Goal: Transaction & Acquisition: Purchase product/service

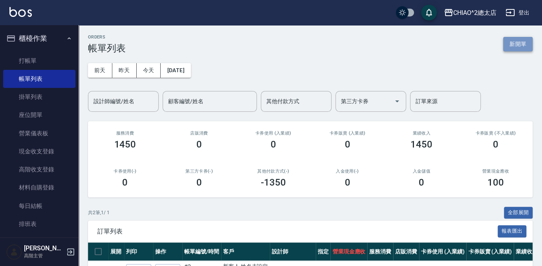
click at [516, 43] on button "新開單" at bounding box center [517, 44] width 29 height 15
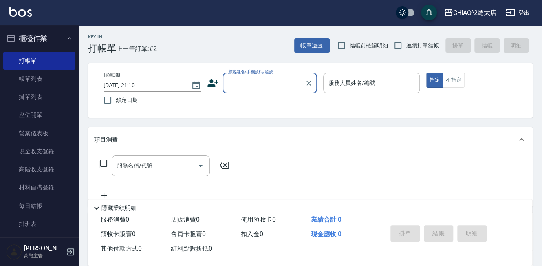
type input "ㄔ"
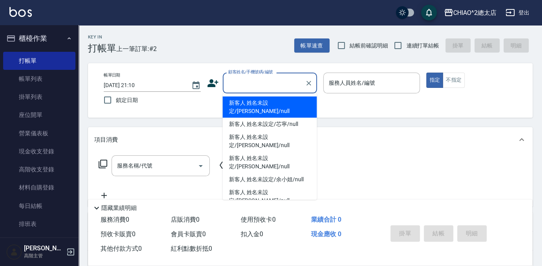
type input "t"
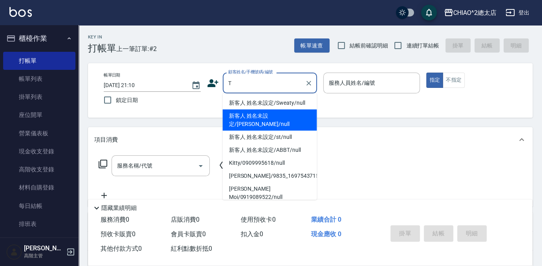
click at [268, 115] on li "新客人 姓名未設定/[PERSON_NAME]/null" at bounding box center [270, 120] width 94 height 21
type input "新客人 姓名未設定/[PERSON_NAME]/null"
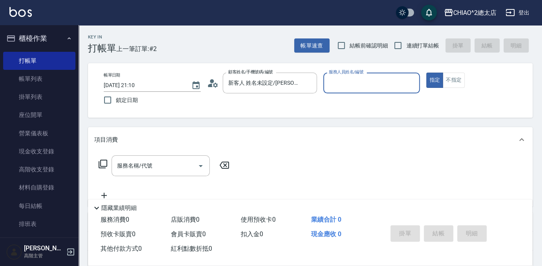
click at [371, 89] on input "服務人員姓名/編號" at bounding box center [372, 83] width 90 height 14
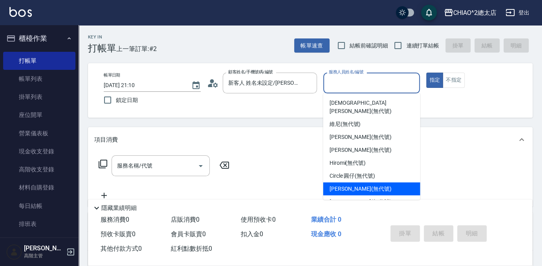
click at [376, 183] on div "[PERSON_NAME] (無代號)" at bounding box center [371, 189] width 97 height 13
type input "[PERSON_NAME](無代號)"
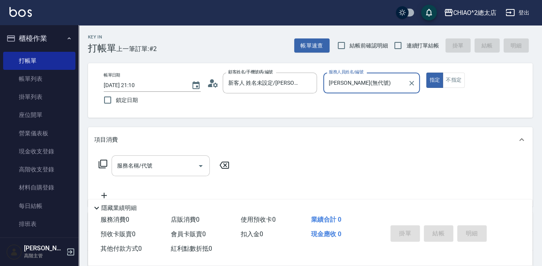
click at [124, 167] on div "服務名稱/代號 服務名稱/代號" at bounding box center [160, 165] width 98 height 21
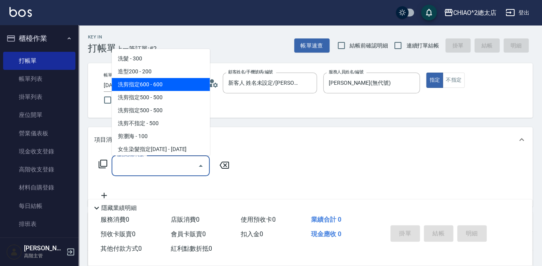
click at [161, 82] on span "洗剪指定600 - 600" at bounding box center [160, 84] width 98 height 13
type input "洗剪指定600(103107)"
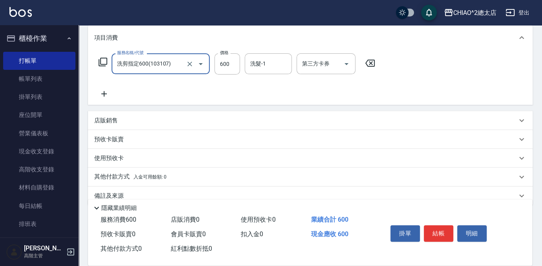
scroll to position [115, 0]
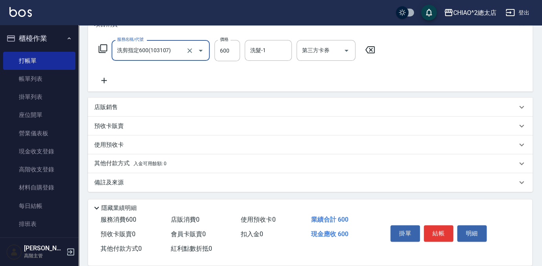
click at [180, 164] on div "其他付款方式 入金可用餘額: 0" at bounding box center [305, 163] width 422 height 9
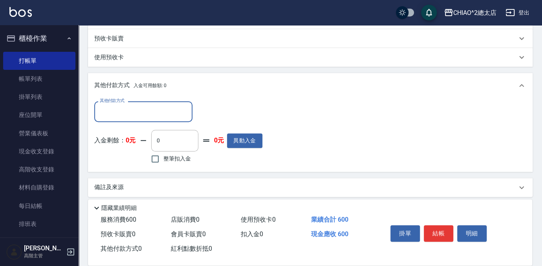
scroll to position [208, 0]
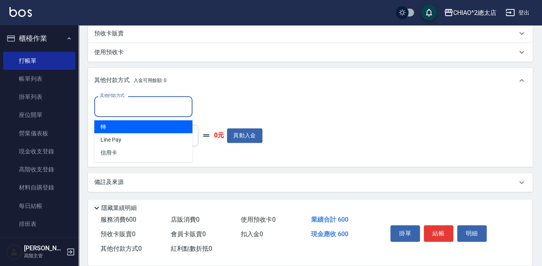
click at [158, 102] on input "其他付款方式" at bounding box center [143, 107] width 91 height 14
click at [157, 126] on span "轉" at bounding box center [143, 126] width 98 height 13
type input "轉"
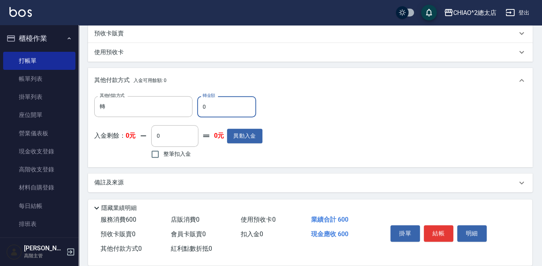
click at [213, 102] on input "0" at bounding box center [226, 106] width 59 height 21
type input "600"
click at [439, 229] on button "結帳" at bounding box center [437, 233] width 29 height 16
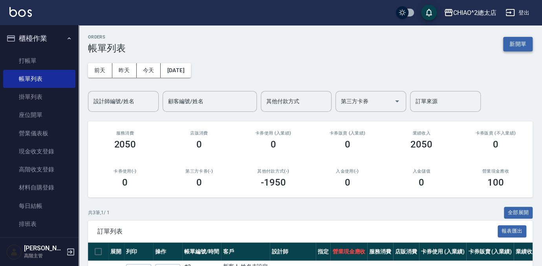
click at [529, 47] on button "新開單" at bounding box center [517, 44] width 29 height 15
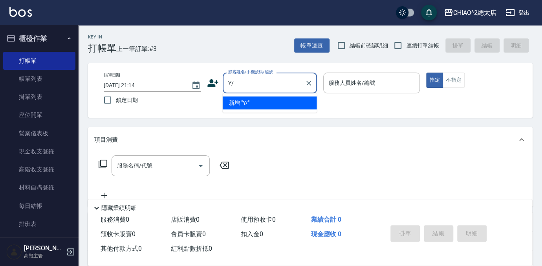
type input "Y"
type input "曾小姐"
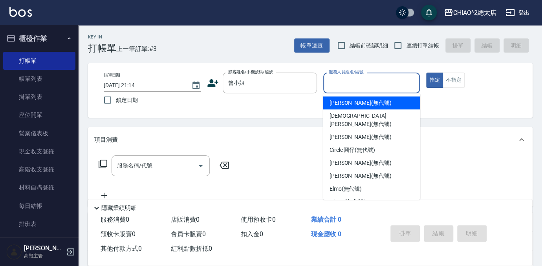
click at [398, 88] on input "服務人員姓名/編號" at bounding box center [372, 83] width 90 height 14
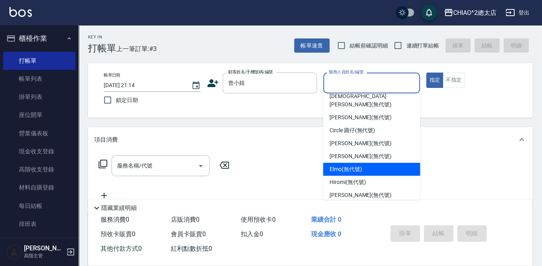
scroll to position [29, 0]
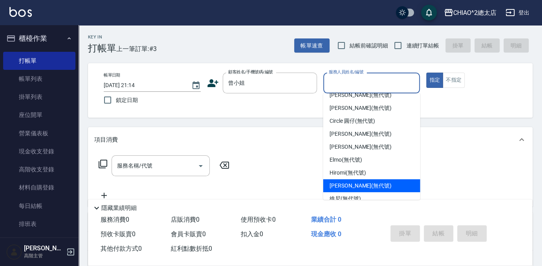
click at [384, 181] on div "[PERSON_NAME] (無代號)" at bounding box center [371, 185] width 97 height 13
type input "[PERSON_NAME](無代號)"
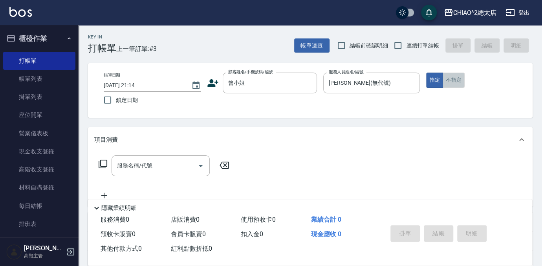
click at [453, 75] on button "不指定" at bounding box center [453, 80] width 22 height 15
click at [170, 164] on input "服務名稱/代號" at bounding box center [154, 166] width 79 height 14
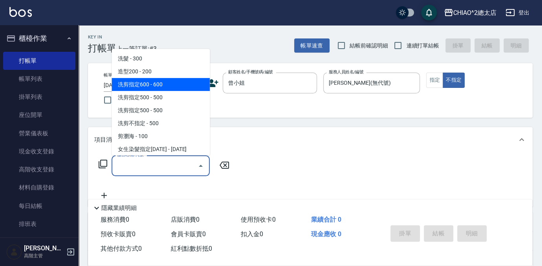
click at [184, 83] on span "洗剪指定600 - 600" at bounding box center [160, 84] width 98 height 13
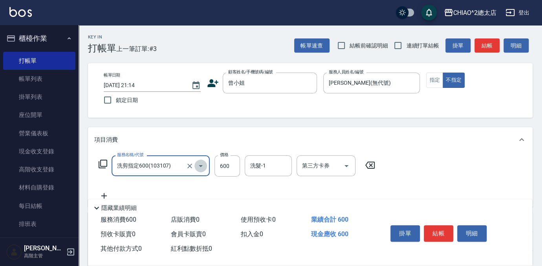
click at [197, 168] on icon "Open" at bounding box center [200, 165] width 9 height 9
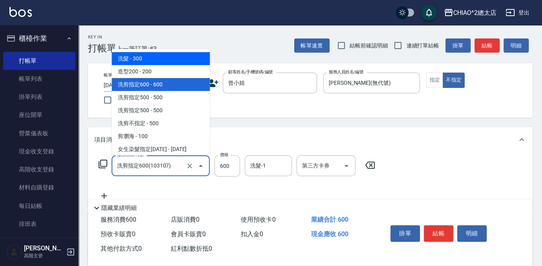
click at [148, 62] on span "洗髮 - 300" at bounding box center [160, 58] width 98 height 13
type input "洗髮(103103)"
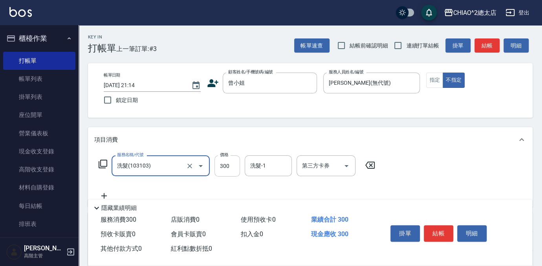
click at [231, 166] on input "300" at bounding box center [227, 165] width 26 height 21
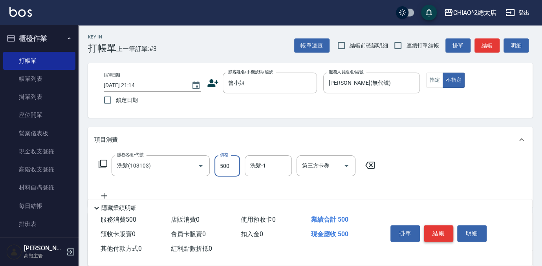
type input "500"
click at [442, 229] on button "結帳" at bounding box center [437, 233] width 29 height 16
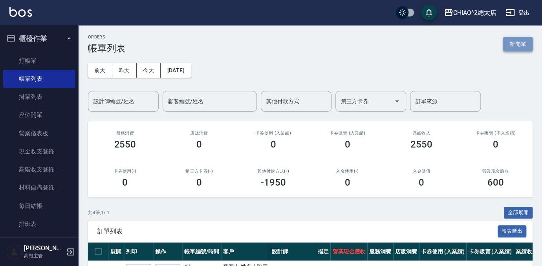
click at [511, 42] on button "新開單" at bounding box center [517, 44] width 29 height 15
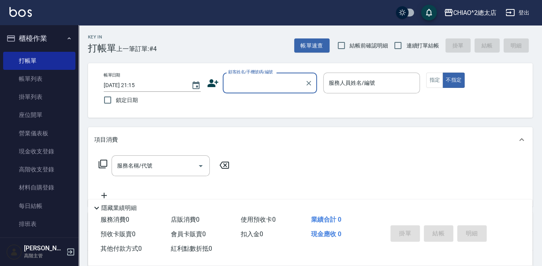
click at [245, 91] on div "顧客姓名/手機號碼/編號" at bounding box center [270, 83] width 94 height 21
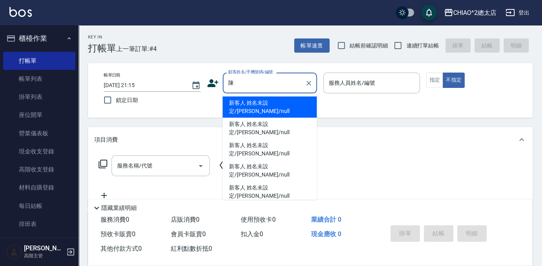
click at [258, 102] on li "新客人 姓名未設定/[PERSON_NAME]/null" at bounding box center [270, 107] width 94 height 21
type input "新客人 姓名未設定/[PERSON_NAME]/null"
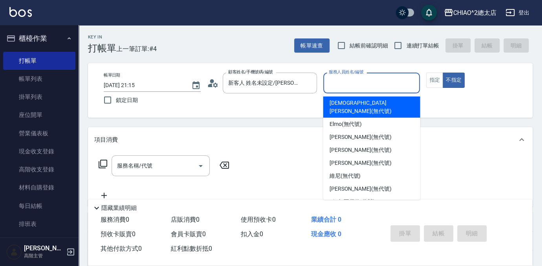
click at [373, 85] on input "服務人員姓名/編號" at bounding box center [372, 83] width 90 height 14
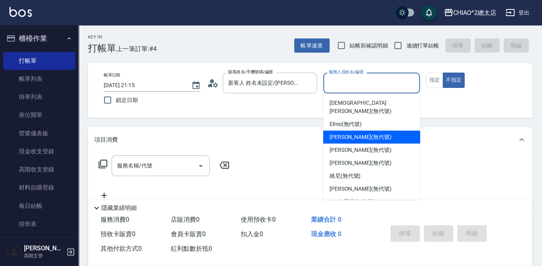
click at [380, 131] on div "[PERSON_NAME] (無代號)" at bounding box center [371, 137] width 97 height 13
type input "[PERSON_NAME](無代號)"
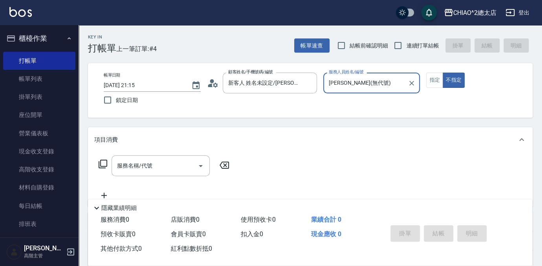
click at [149, 169] on input "服務名稱/代號" at bounding box center [154, 166] width 79 height 14
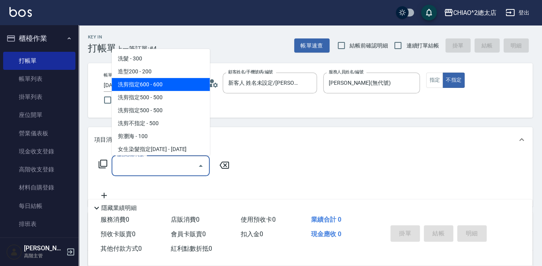
click at [154, 82] on span "洗剪指定600 - 600" at bounding box center [160, 84] width 98 height 13
type input "洗剪指定600(103107)"
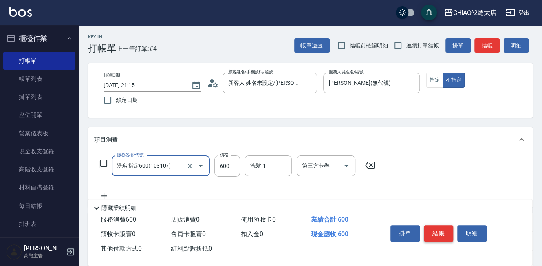
click at [439, 234] on button "結帳" at bounding box center [437, 233] width 29 height 16
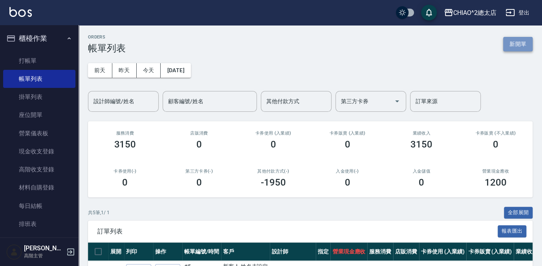
click at [513, 41] on button "新開單" at bounding box center [517, 44] width 29 height 15
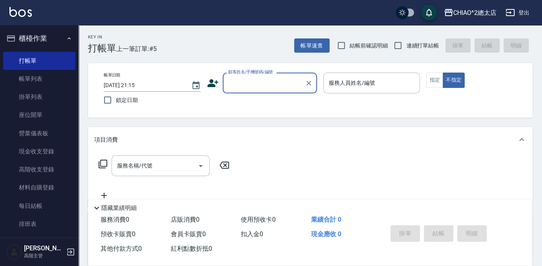
type input "ㄒ"
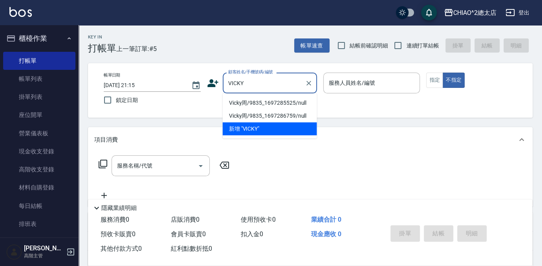
type input "Vicky周/9835_1697285525/null"
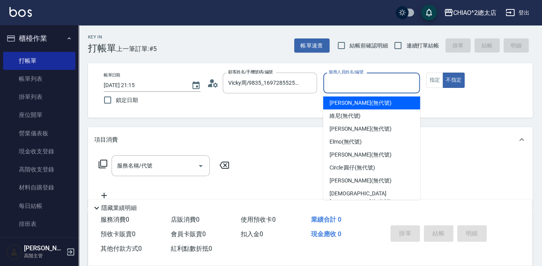
click at [373, 78] on input "服務人員姓名/編號" at bounding box center [372, 83] width 90 height 14
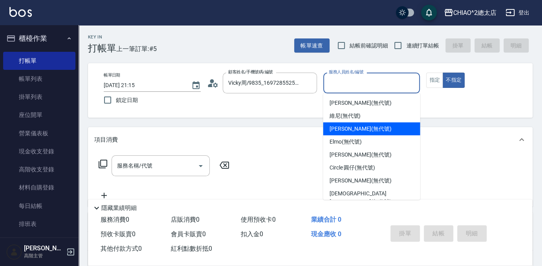
click at [396, 131] on div "[PERSON_NAME] (無代號)" at bounding box center [371, 128] width 97 height 13
type input "[PERSON_NAME](無代號)"
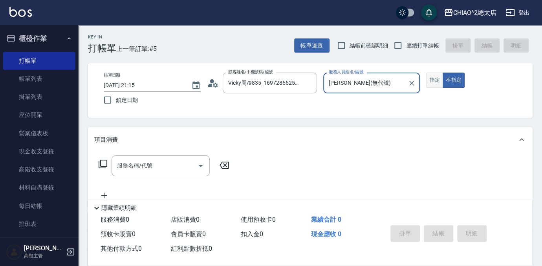
click at [431, 75] on button "指定" at bounding box center [434, 80] width 17 height 15
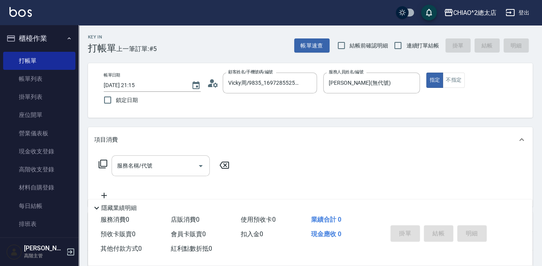
click at [146, 163] on input "服務名稱/代號" at bounding box center [154, 166] width 79 height 14
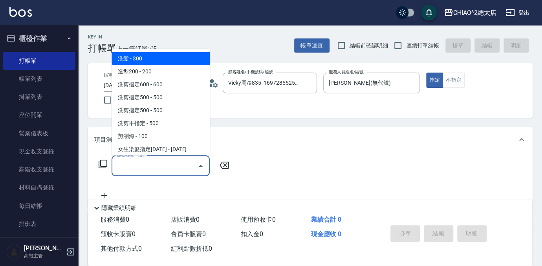
click at [149, 62] on span "洗髮 - 300" at bounding box center [160, 58] width 98 height 13
type input "洗髮(103103)"
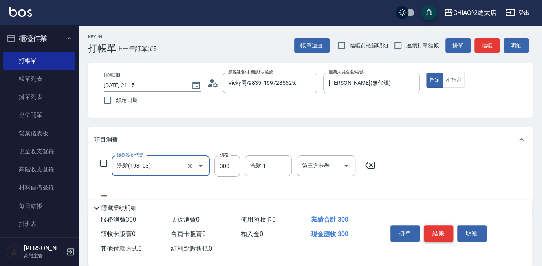
click at [445, 232] on button "結帳" at bounding box center [437, 233] width 29 height 16
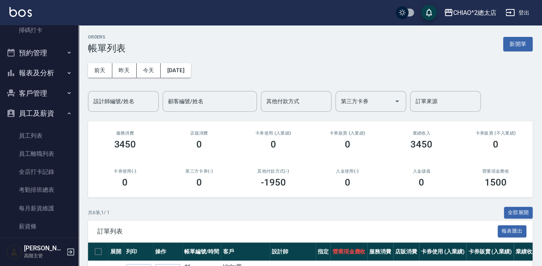
scroll to position [194, 0]
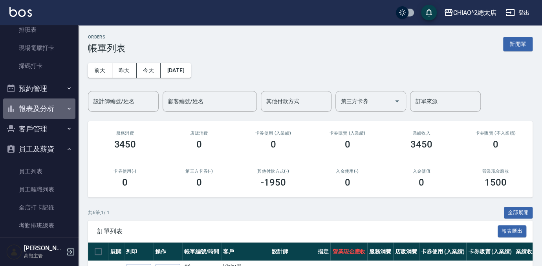
click at [53, 112] on button "報表及分析" at bounding box center [39, 109] width 72 height 20
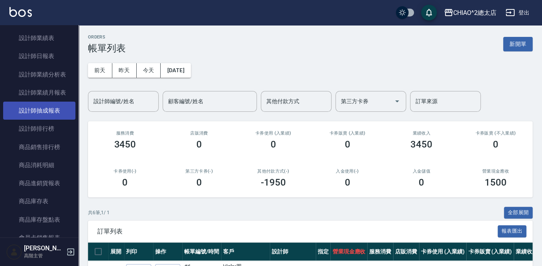
scroll to position [551, 0]
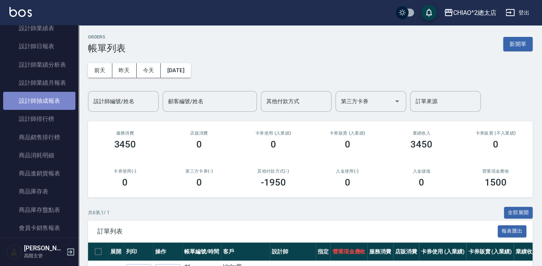
click at [57, 101] on link "設計師抽成報表" at bounding box center [39, 101] width 72 height 18
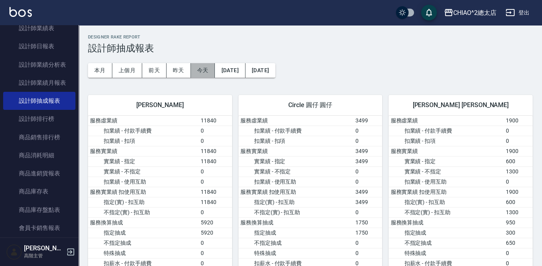
click at [207, 68] on button "今天" at bounding box center [203, 70] width 24 height 15
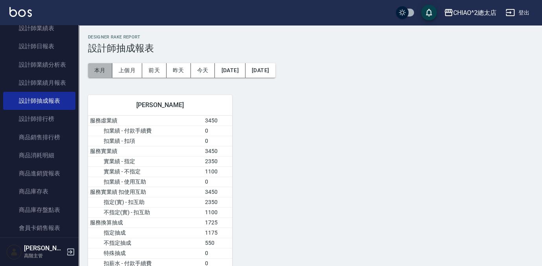
click at [100, 72] on button "本月" at bounding box center [100, 70] width 24 height 15
